Goal: Transaction & Acquisition: Purchase product/service

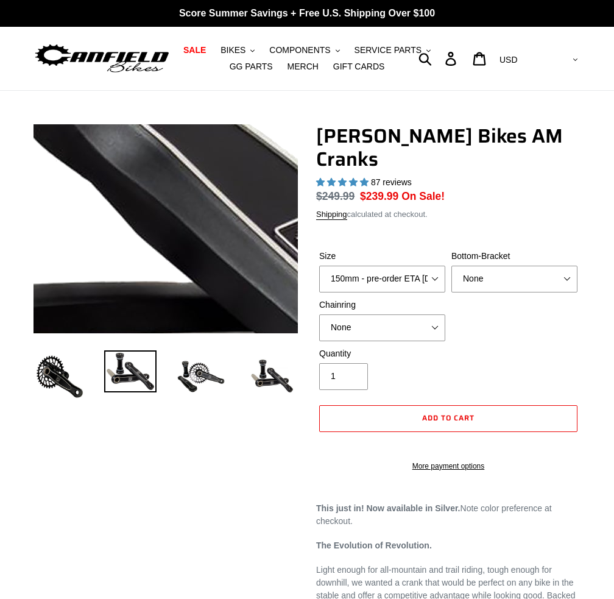
select select "highest-rating"
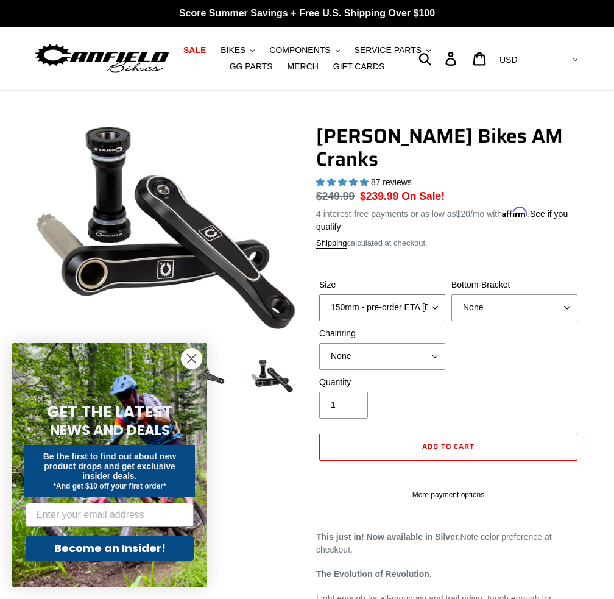
click at [435, 294] on select "150mm - pre-order ETA [DATE] 155mm - pre-order ETA [DATE] 160mm - pre-order ETA…" at bounding box center [382, 307] width 126 height 27
select select "155mm - pre-order ETA [DATE]"
click at [319, 294] on select "150mm - pre-order ETA [DATE] 155mm - pre-order ETA [DATE] 160mm - pre-order ETA…" at bounding box center [382, 307] width 126 height 27
click at [514, 294] on select "None BSA Threaded 68/73mm Press Fit PF92" at bounding box center [514, 307] width 126 height 27
click at [536, 376] on div "Quantity 1" at bounding box center [448, 400] width 264 height 49
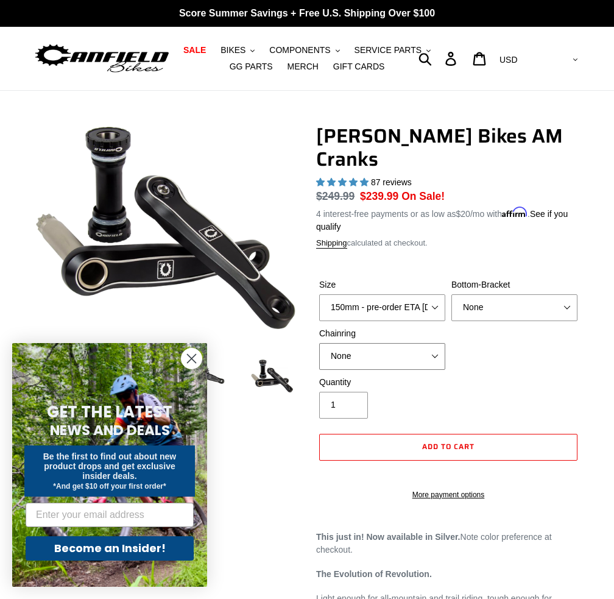
click at [425, 343] on select "None 30t Round (Boost 148) 30t Oval (Boost 148) 32t Round (Boost 148) 32t Oval …" at bounding box center [382, 356] width 126 height 27
select select "32t Oval (Boost 148)"
click at [319, 343] on select "None 30t Round (Boost 148) 30t Oval (Boost 148) 32t Round (Boost 148) 32t Oval …" at bounding box center [382, 356] width 126 height 27
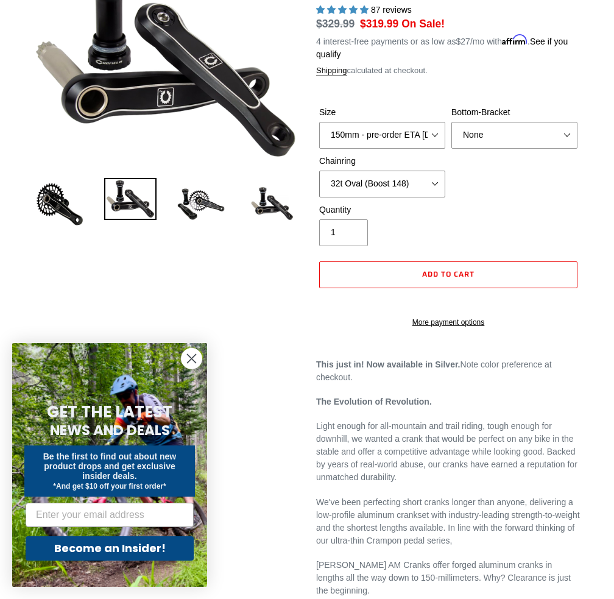
scroll to position [212, 0]
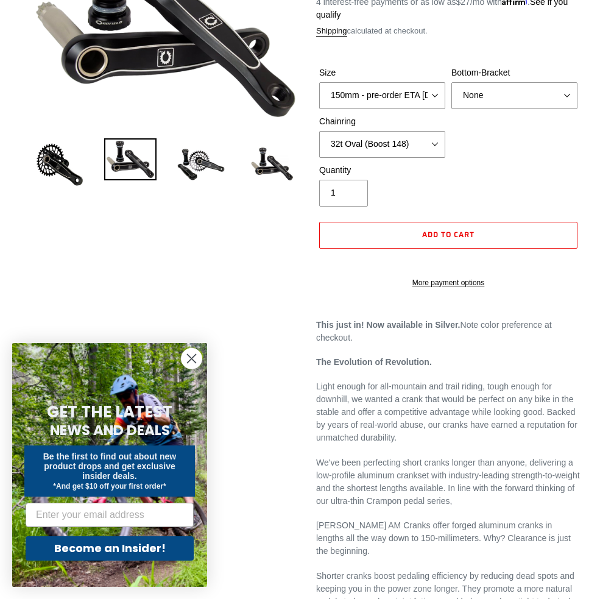
click at [190, 359] on icon "Close dialog" at bounding box center [192, 359] width 9 height 9
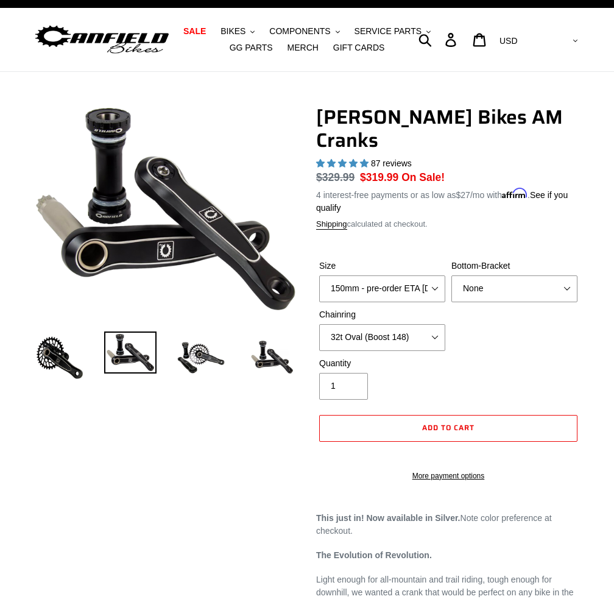
scroll to position [19, 0]
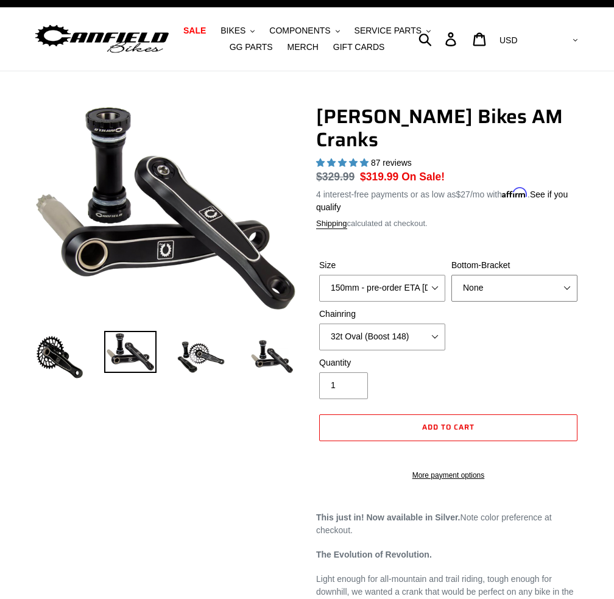
click at [541, 275] on select "None BSA Threaded 68/73mm Press Fit PF92" at bounding box center [514, 288] width 126 height 27
click at [534, 275] on select "None BSA Threaded 68/73mm Press Fit PF92" at bounding box center [514, 288] width 126 height 27
click at [451, 275] on select "None BSA Threaded 68/73mm Press Fit PF92" at bounding box center [514, 288] width 126 height 27
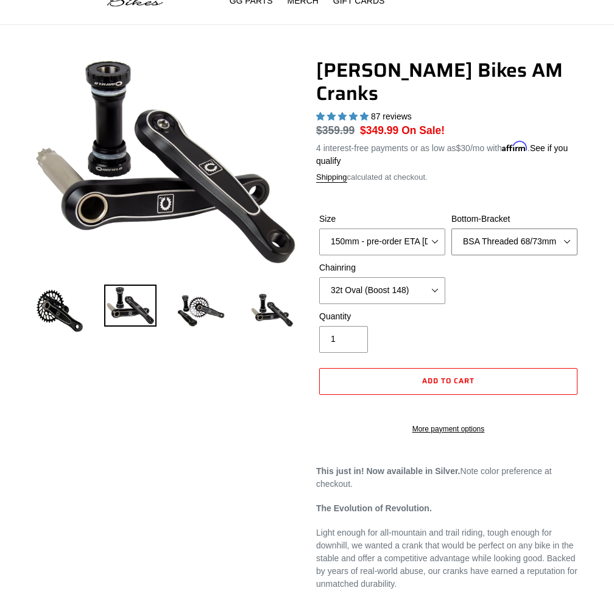
scroll to position [71, 0]
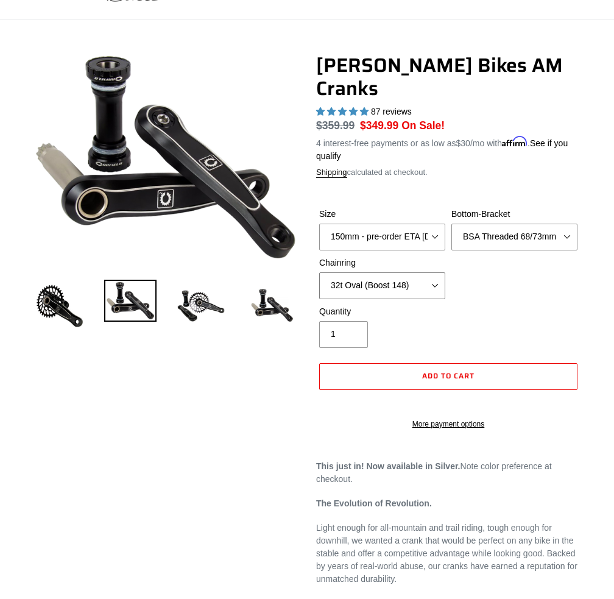
click at [433, 272] on select "None 30t Round (Boost 148) 30t Oval (Boost 148) 32t Round (Boost 148) 32t Oval …" at bounding box center [382, 285] width 126 height 27
click at [199, 305] on img at bounding box center [201, 306] width 52 height 52
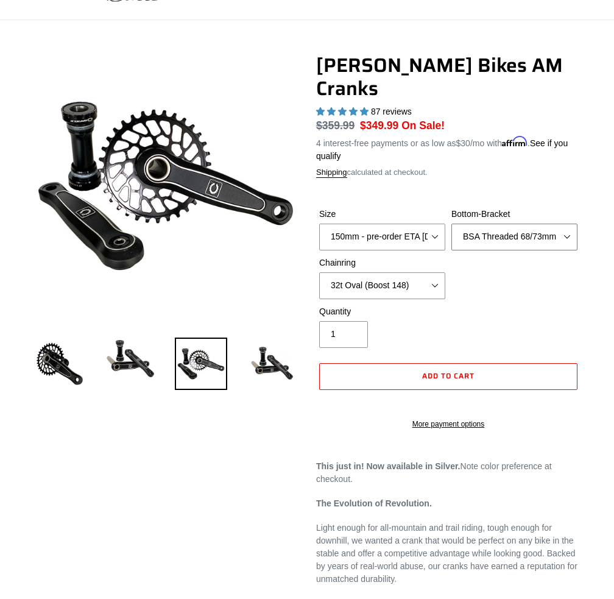
click at [552, 224] on select "None BSA Threaded 68/73mm Press Fit PF92" at bounding box center [514, 237] width 126 height 27
click at [451, 224] on select "None BSA Threaded 68/73mm Press Fit PF92" at bounding box center [514, 237] width 126 height 27
click at [535, 224] on select "None BSA Threaded 68/73mm Press Fit PF92" at bounding box center [514, 237] width 126 height 27
select select "BSA Threaded 68/73mm"
click at [451, 224] on select "None BSA Threaded 68/73mm Press Fit PF92" at bounding box center [514, 237] width 126 height 27
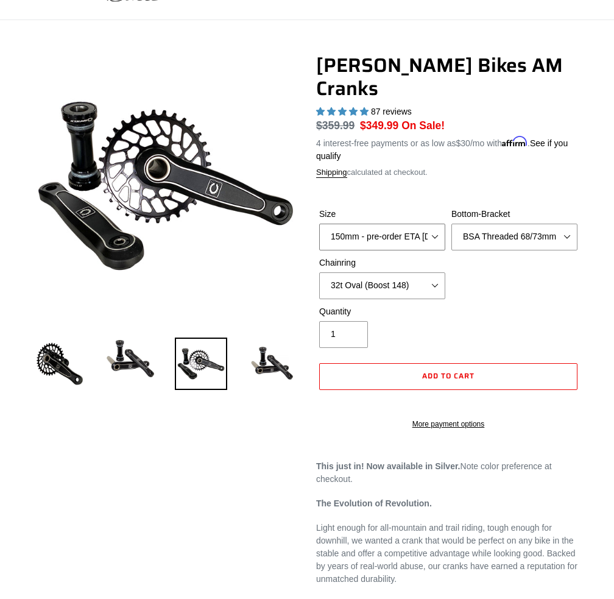
click at [370, 224] on select "150mm - pre-order ETA [DATE] 155mm - pre-order ETA [DATE] 160mm - pre-order ETA…" at bounding box center [382, 237] width 126 height 27
click at [389, 224] on select "150mm - pre-order ETA [DATE] 155mm - pre-order ETA [DATE] 160mm - pre-order ETA…" at bounding box center [382, 237] width 126 height 27
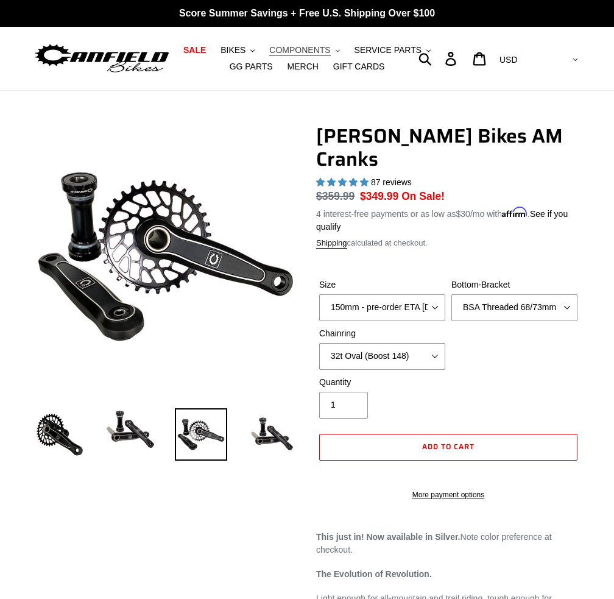
click at [329, 49] on span "COMPONENTS" at bounding box center [299, 50] width 61 height 10
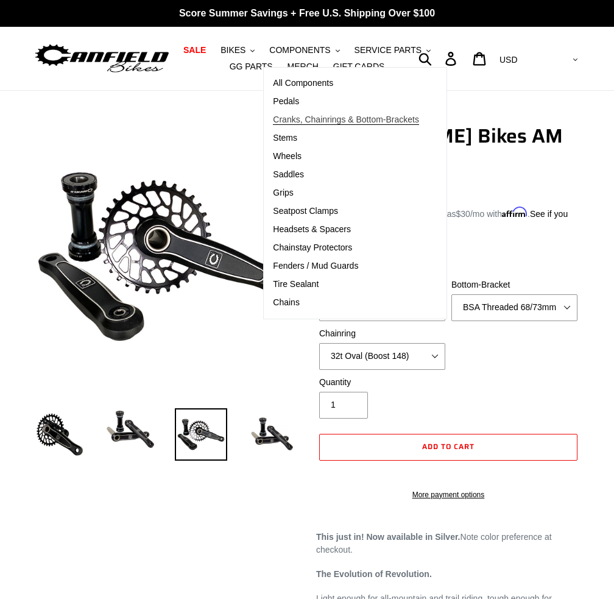
click at [352, 118] on span "Cranks, Chainrings & Bottom-Brackets" at bounding box center [346, 120] width 146 height 10
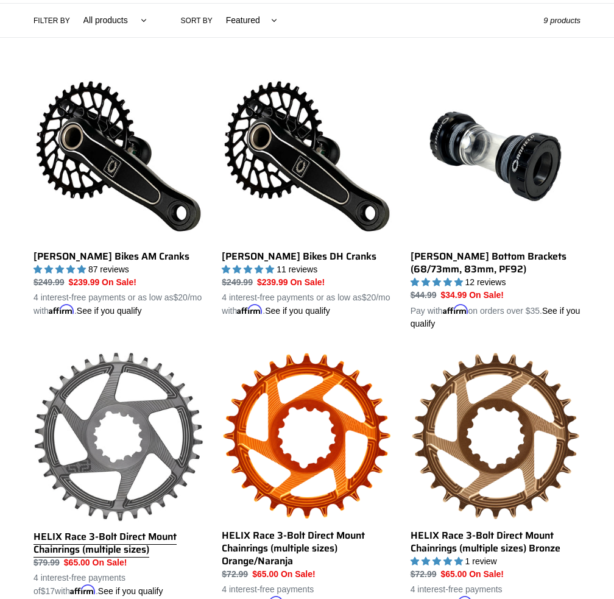
scroll to position [291, 0]
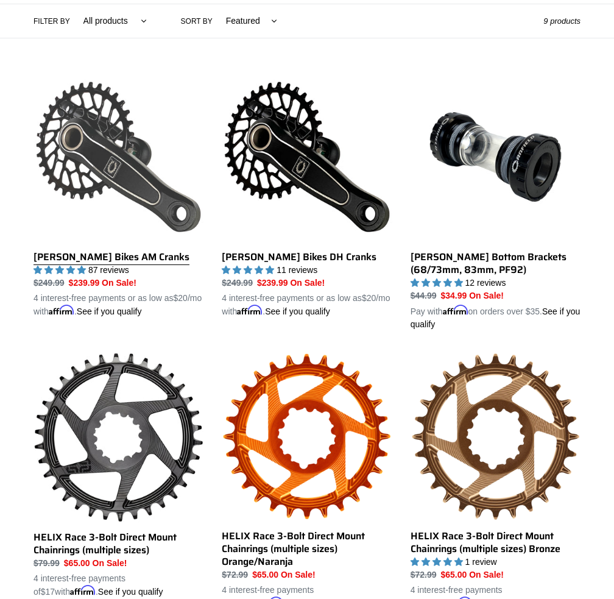
click at [114, 260] on link "[PERSON_NAME] Bikes AM Cranks" at bounding box center [119, 195] width 170 height 246
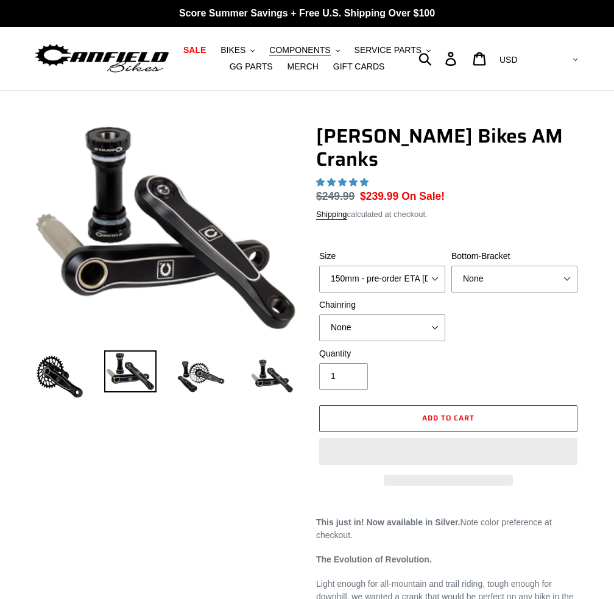
select select "highest-rating"
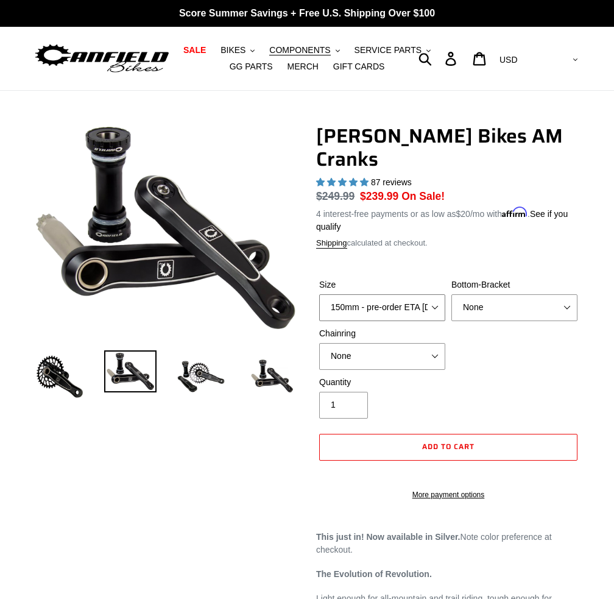
click at [435, 294] on select "150mm - pre-order ETA [DATE] 155mm - pre-order ETA [DATE] 160mm - pre-order ETA…" at bounding box center [382, 307] width 126 height 27
select select "155mm - pre-order ETA [DATE]"
click at [319, 294] on select "150mm - pre-order ETA [DATE] 155mm - pre-order ETA [DATE] 160mm - pre-order ETA…" at bounding box center [382, 307] width 126 height 27
click at [522, 294] on select "None BSA Threaded 68/73mm Press Fit PF92" at bounding box center [514, 307] width 126 height 27
select select "BSA Threaded 68/73mm"
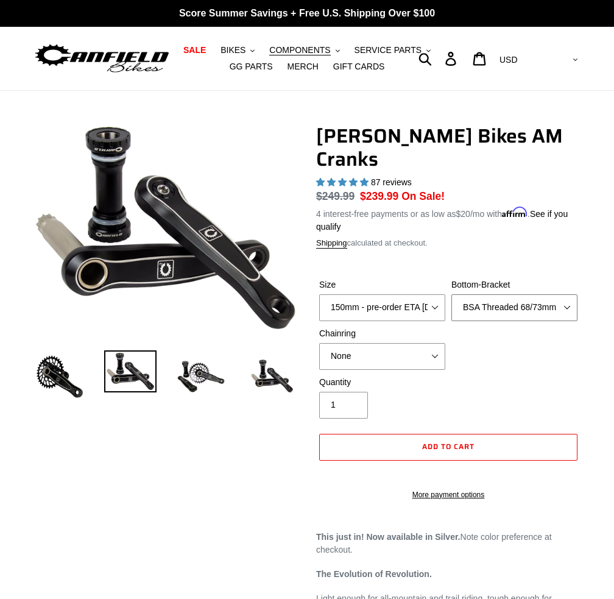
click at [451, 294] on select "None BSA Threaded 68/73mm Press Fit PF92" at bounding box center [514, 307] width 126 height 27
click at [422, 343] on select "None 30t Round (Boost 148) 30t Oval (Boost 148) 32t Round (Boost 148) 32t Oval …" at bounding box center [382, 356] width 126 height 27
click at [319, 343] on select "None 30t Round (Boost 148) 30t Oval (Boost 148) 32t Round (Boost 148) 32t Oval …" at bounding box center [382, 356] width 126 height 27
click at [421, 343] on select "None 30t Round (Boost 148) 30t Oval (Boost 148) 32t Round (Boost 148) 32t Oval …" at bounding box center [382, 356] width 126 height 27
select select "32t Oval (Boost 148)"
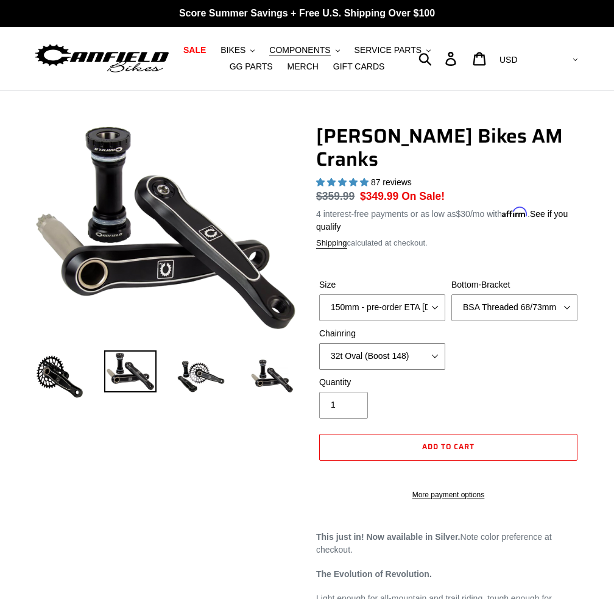
click at [319, 343] on select "None 30t Round (Boost 148) 30t Oval (Boost 148) 32t Round (Boost 148) 32t Oval …" at bounding box center [382, 356] width 126 height 27
